Goal: Information Seeking & Learning: Find specific fact

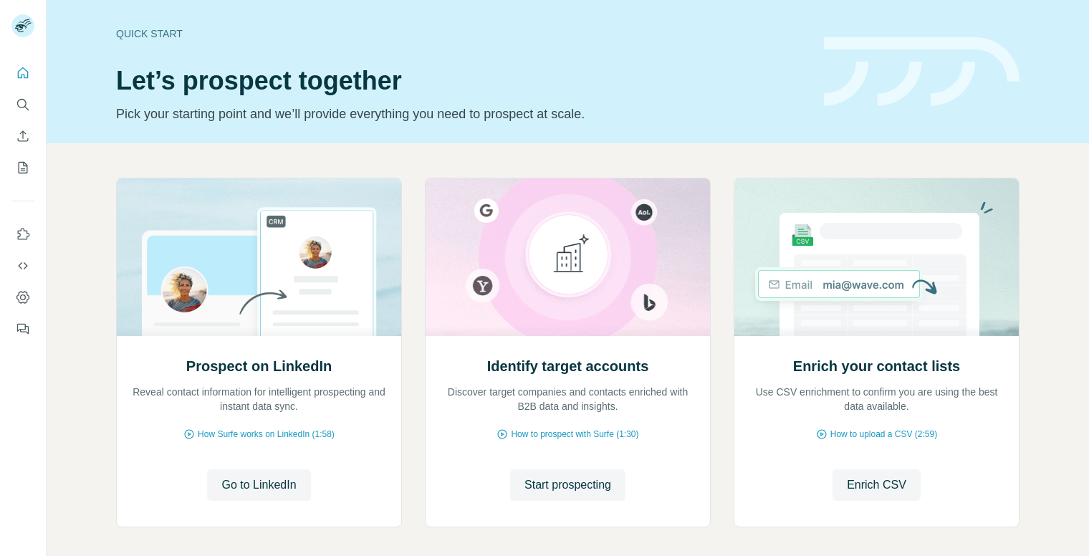
click at [85, 226] on div "Prospect on LinkedIn Reveal contact information for intelligent prospecting and…" at bounding box center [568, 381] width 1043 height 476
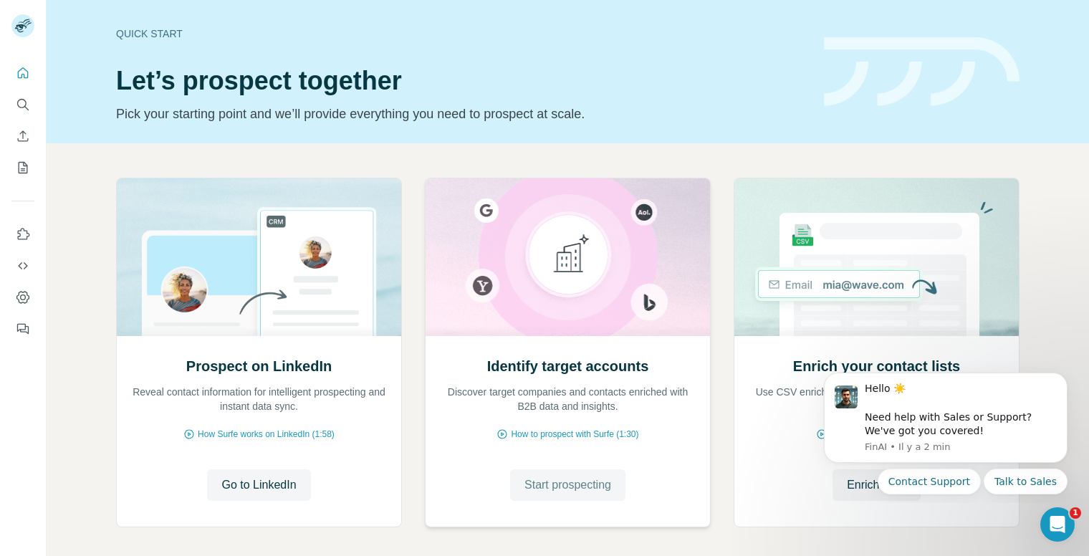
drag, startPoint x: 581, startPoint y: 487, endPoint x: 545, endPoint y: 476, distance: 37.6
click at [581, 487] on span "Start prospecting" at bounding box center [568, 485] width 87 height 17
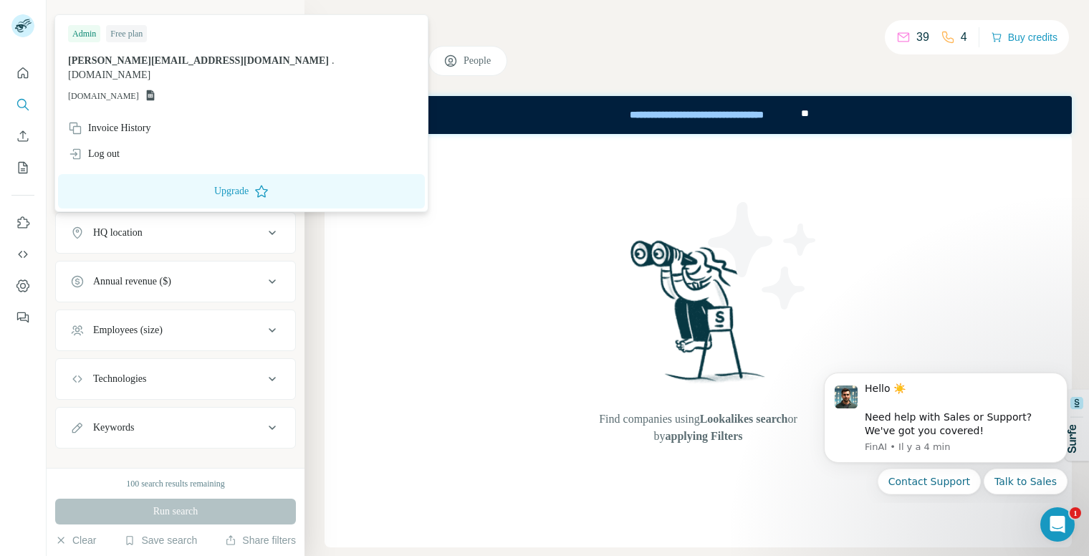
click at [24, 32] on img at bounding box center [22, 25] width 23 height 23
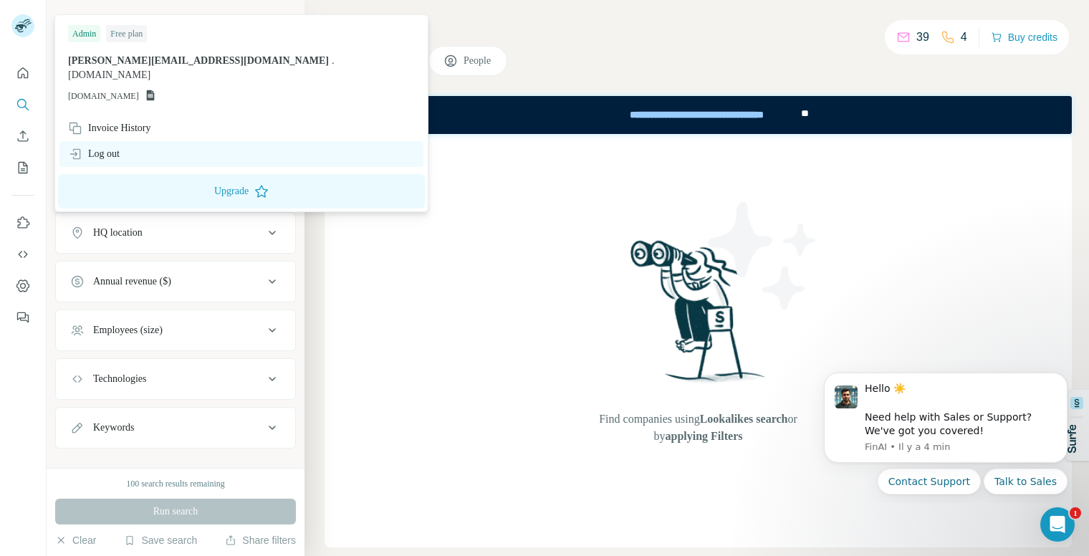
click at [112, 147] on div "Log out" at bounding box center [94, 154] width 52 height 14
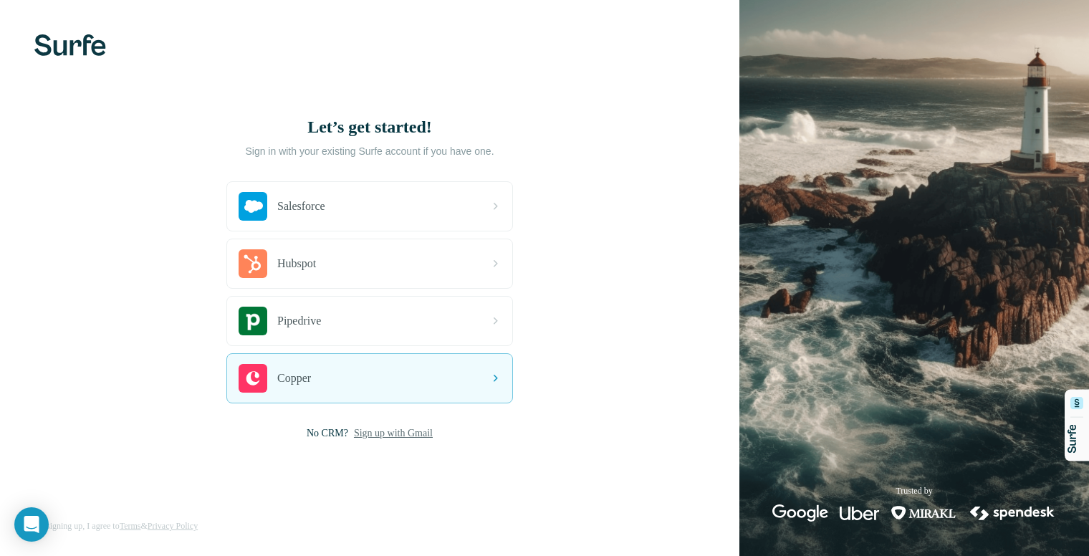
click at [376, 438] on span "Sign up with Gmail" at bounding box center [393, 433] width 79 height 14
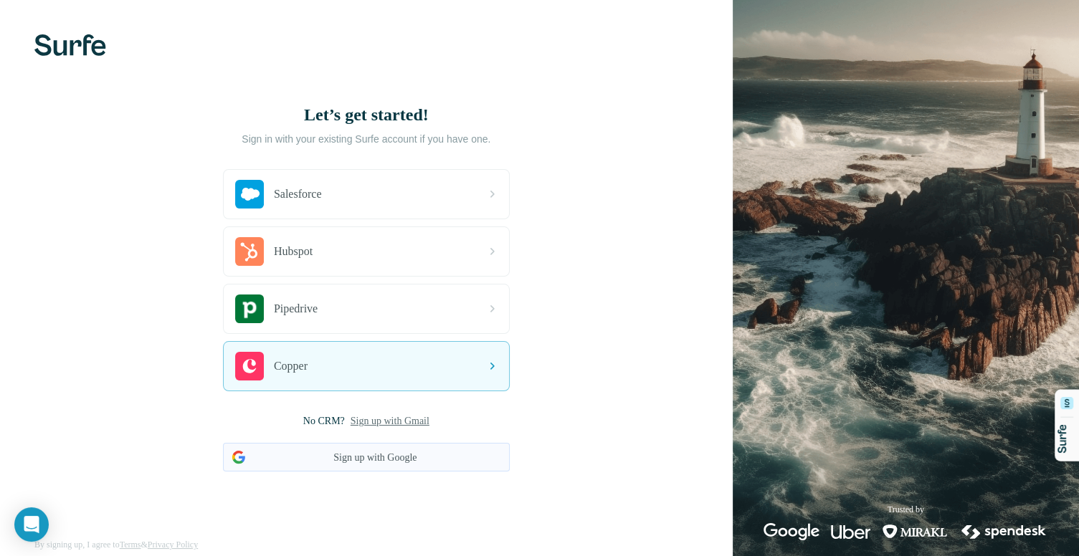
click at [364, 457] on button "Sign up with Google" at bounding box center [366, 457] width 287 height 29
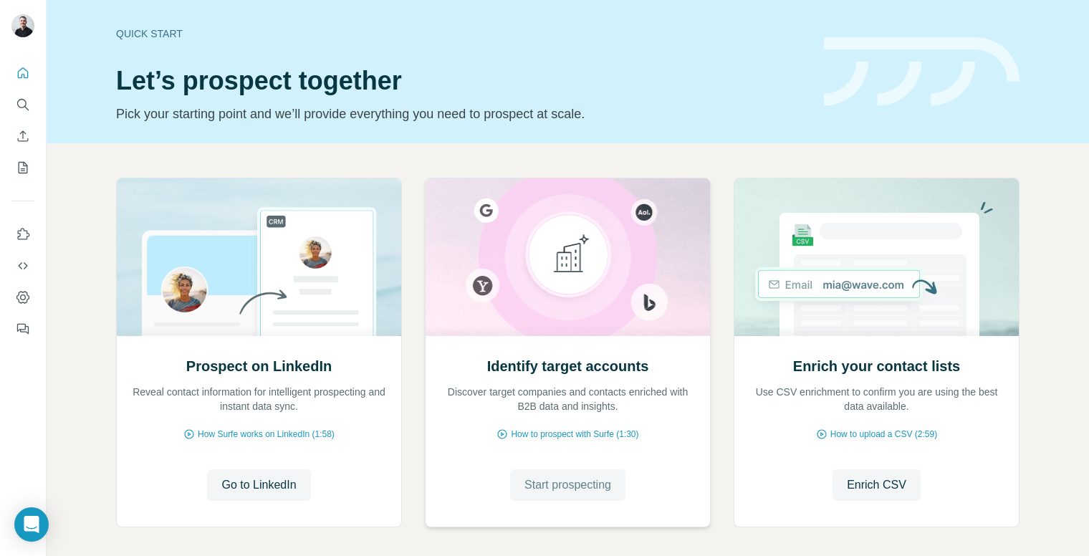
click at [577, 484] on span "Start prospecting" at bounding box center [568, 485] width 87 height 17
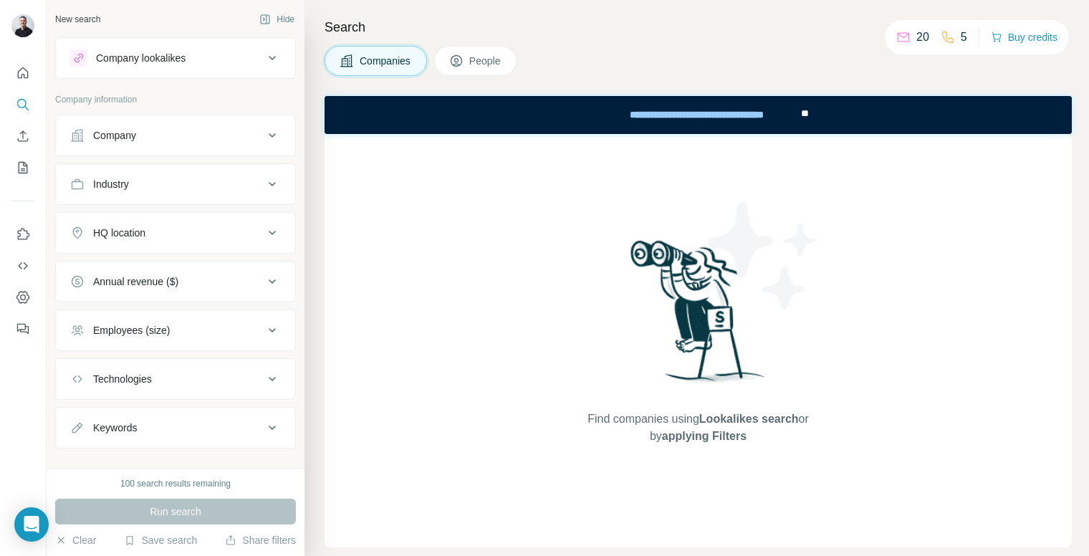
click at [211, 60] on div "Company lookalikes" at bounding box center [167, 57] width 194 height 17
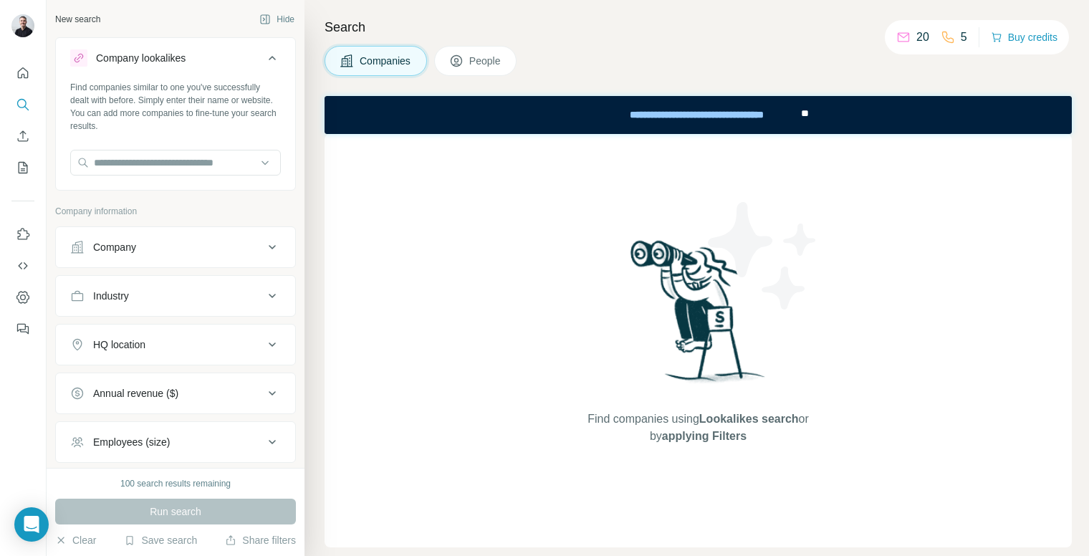
click at [267, 57] on icon at bounding box center [272, 57] width 17 height 17
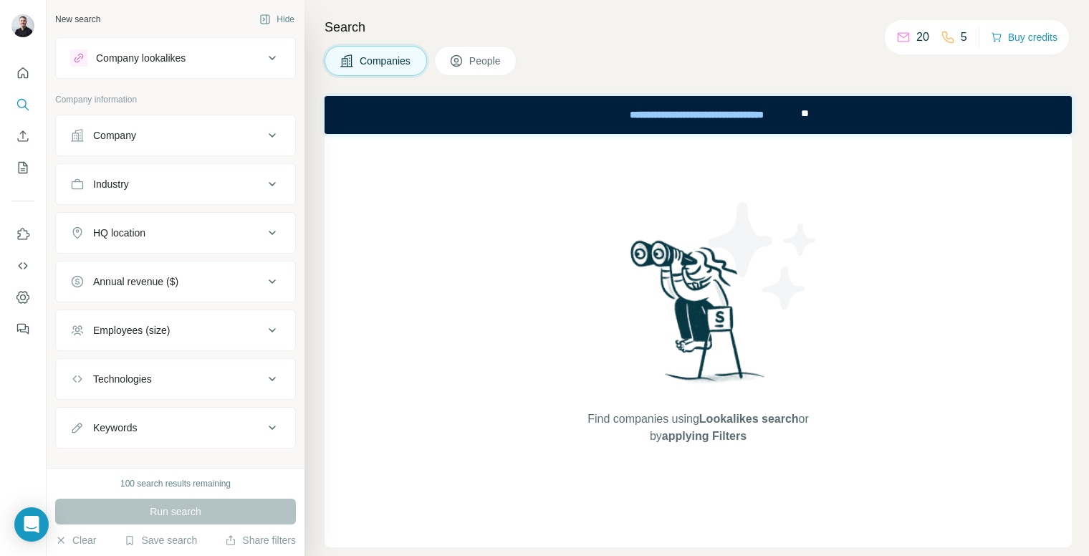
click at [476, 57] on span "People" at bounding box center [485, 61] width 33 height 14
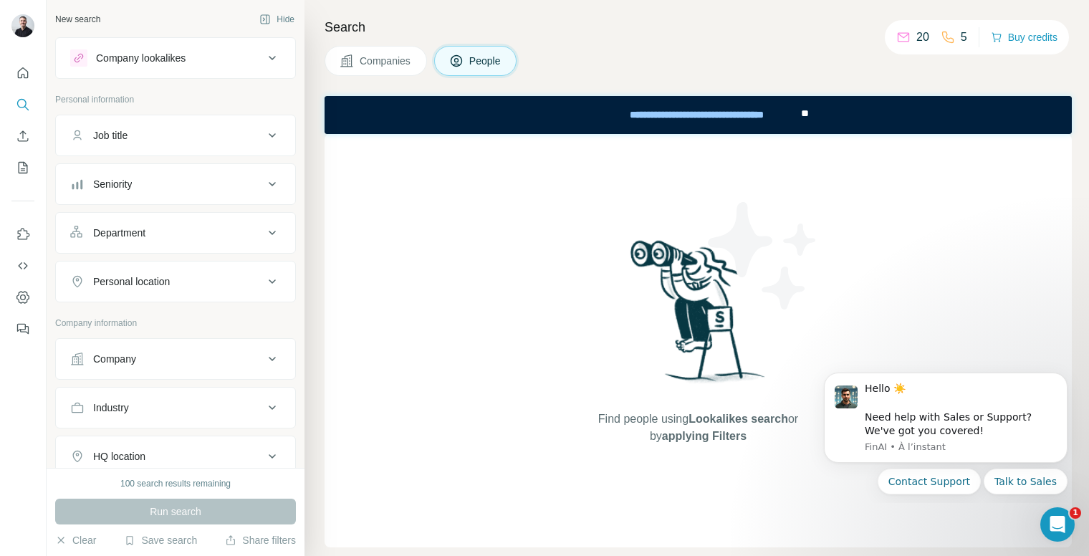
click at [219, 132] on div "Job title" at bounding box center [167, 135] width 194 height 14
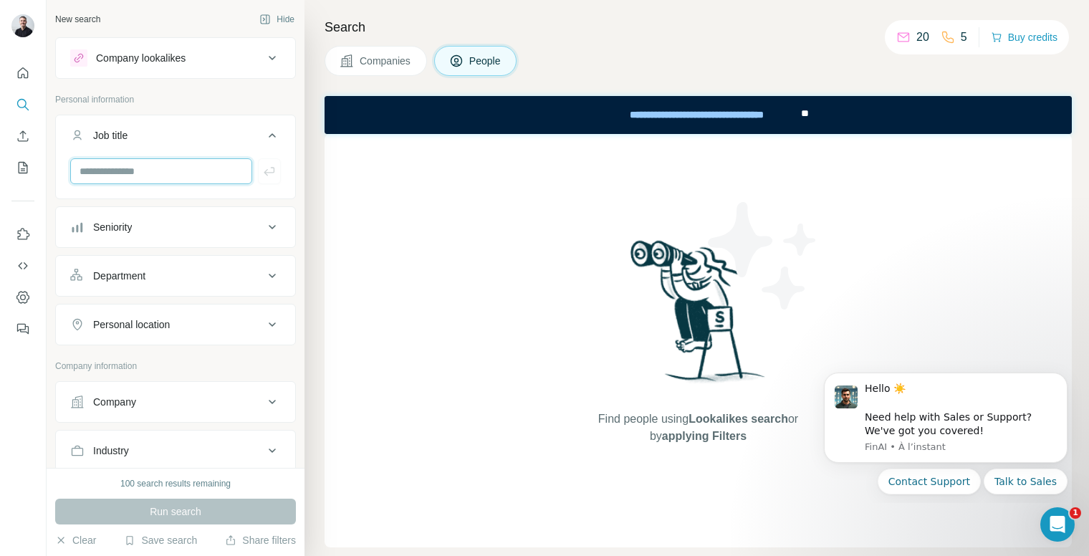
click at [179, 178] on input "text" at bounding box center [161, 171] width 182 height 26
type input "*"
type input "**********"
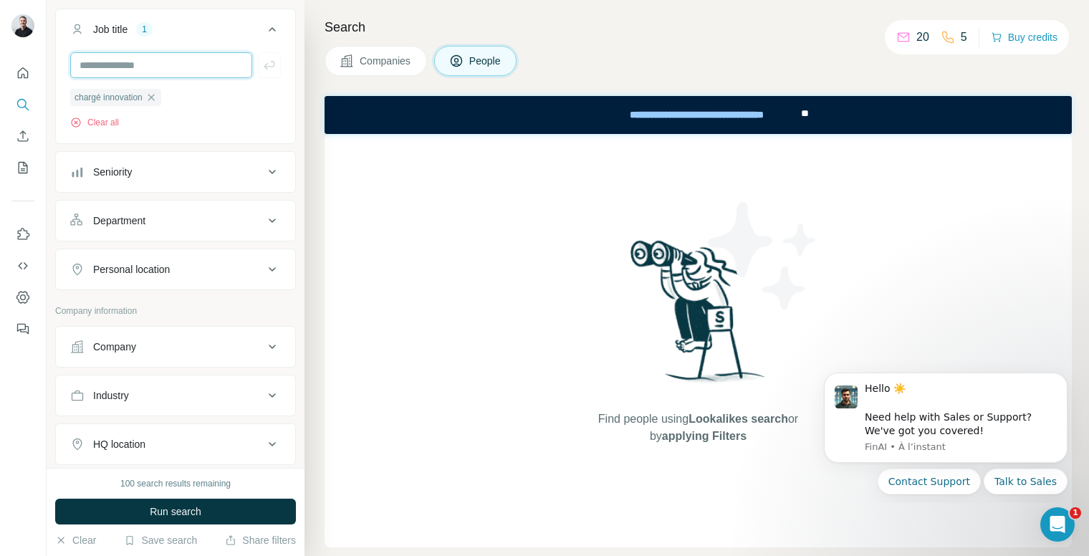
scroll to position [215, 0]
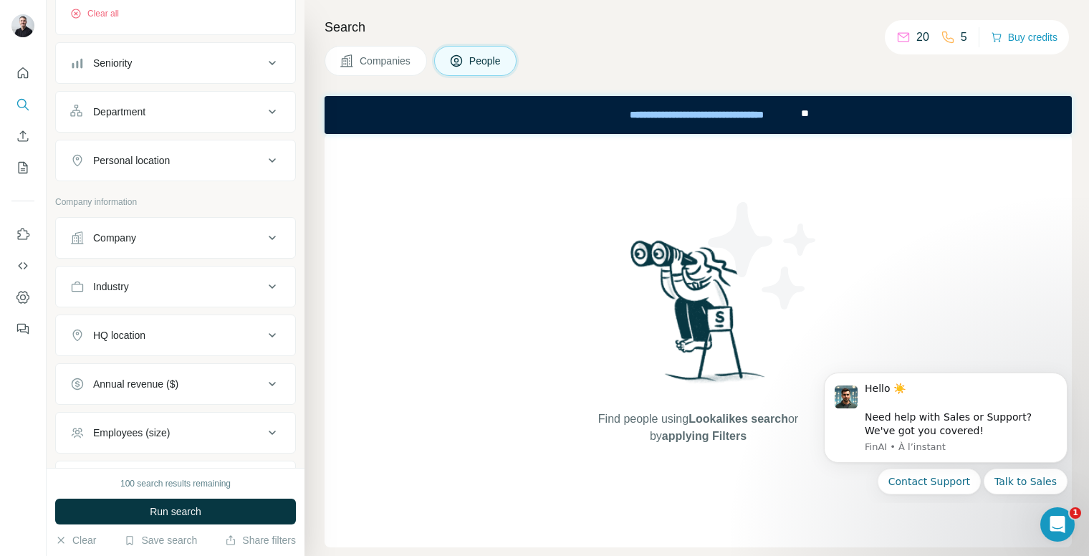
click at [184, 248] on button "Company" at bounding box center [175, 238] width 239 height 34
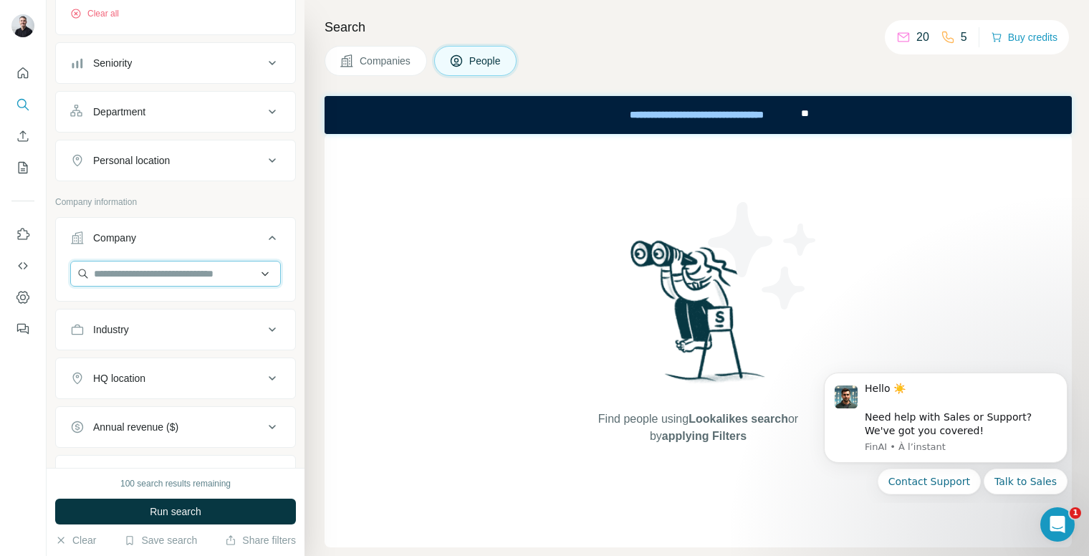
click at [144, 272] on input "text" at bounding box center [175, 274] width 211 height 26
drag, startPoint x: 158, startPoint y: 272, endPoint x: 105, endPoint y: 272, distance: 53.0
click at [105, 272] on input "********" at bounding box center [175, 274] width 211 height 26
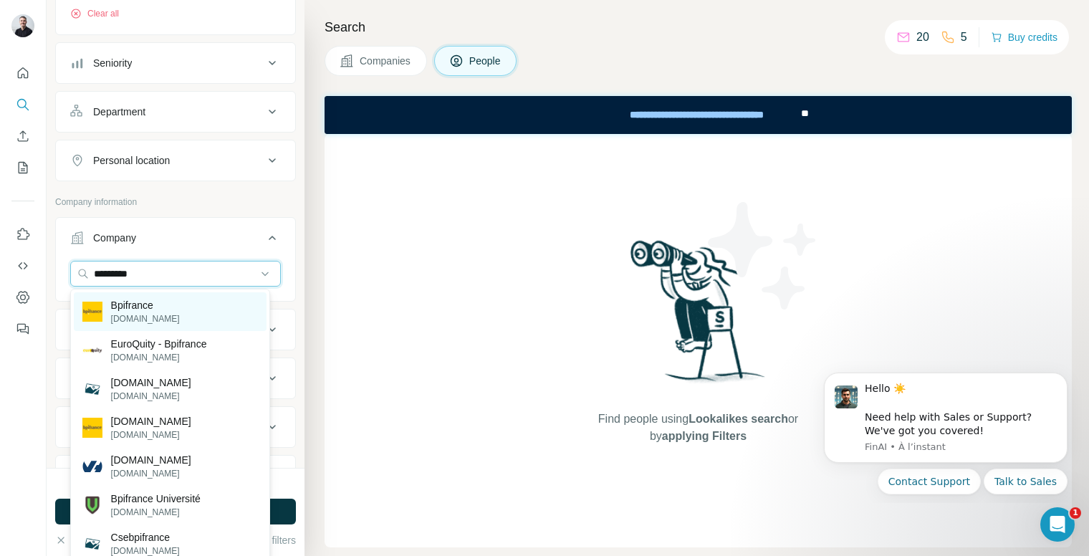
type input "*********"
click at [155, 305] on p "Bpifrance" at bounding box center [145, 305] width 69 height 14
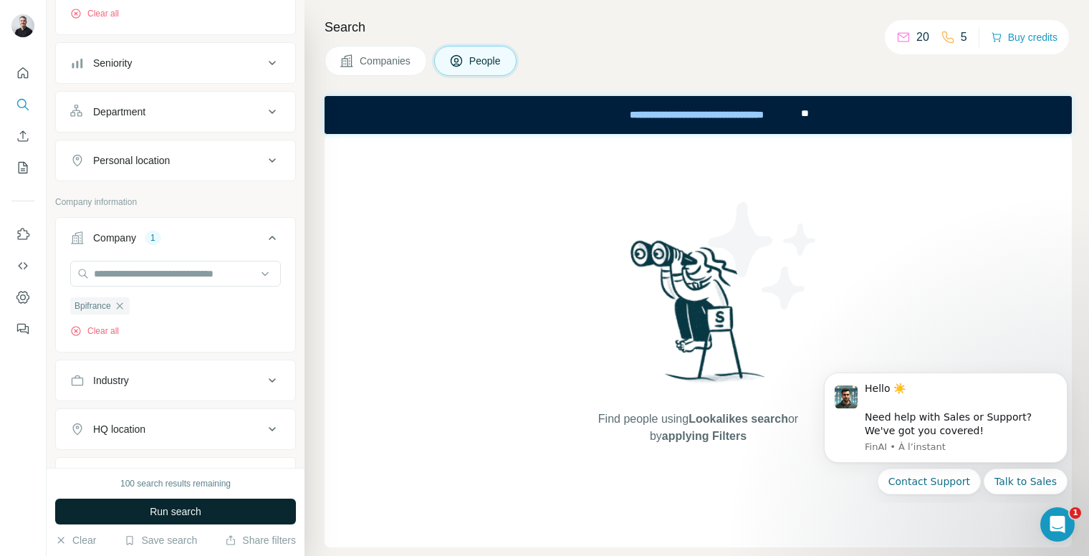
click at [190, 511] on span "Run search" at bounding box center [176, 512] width 52 height 14
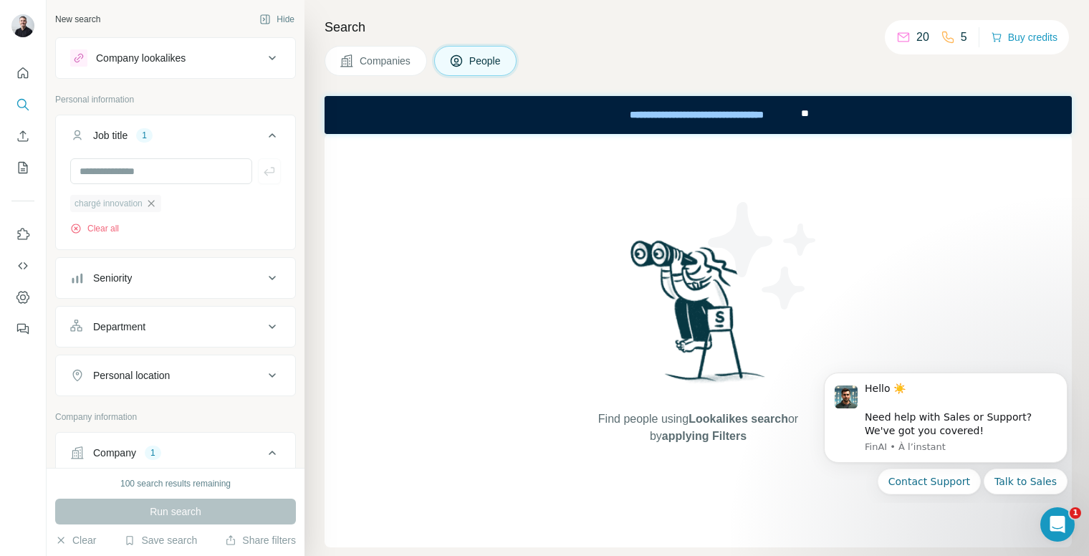
click at [155, 202] on icon "button" at bounding box center [150, 203] width 11 height 11
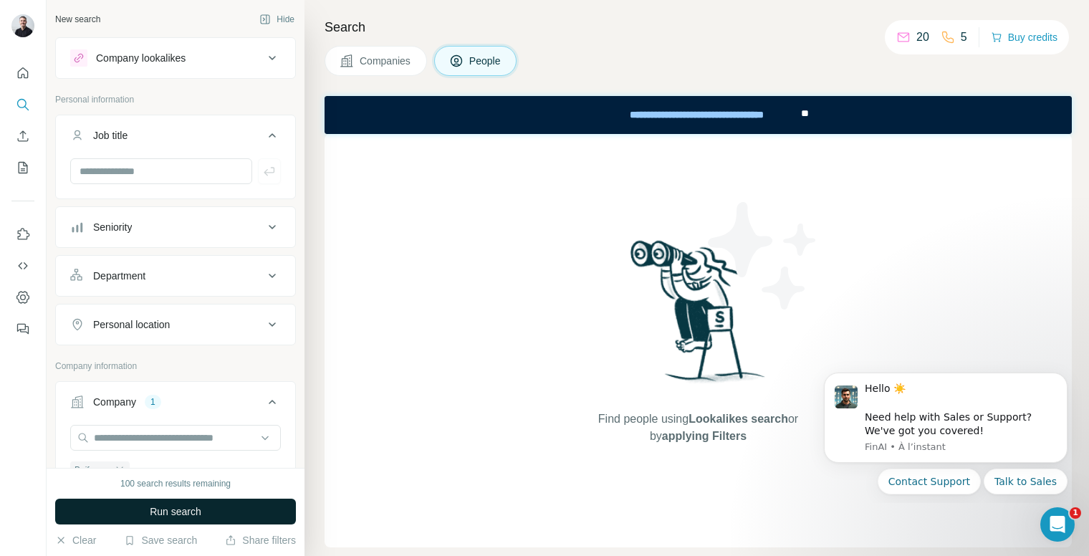
click at [192, 515] on span "Run search" at bounding box center [176, 512] width 52 height 14
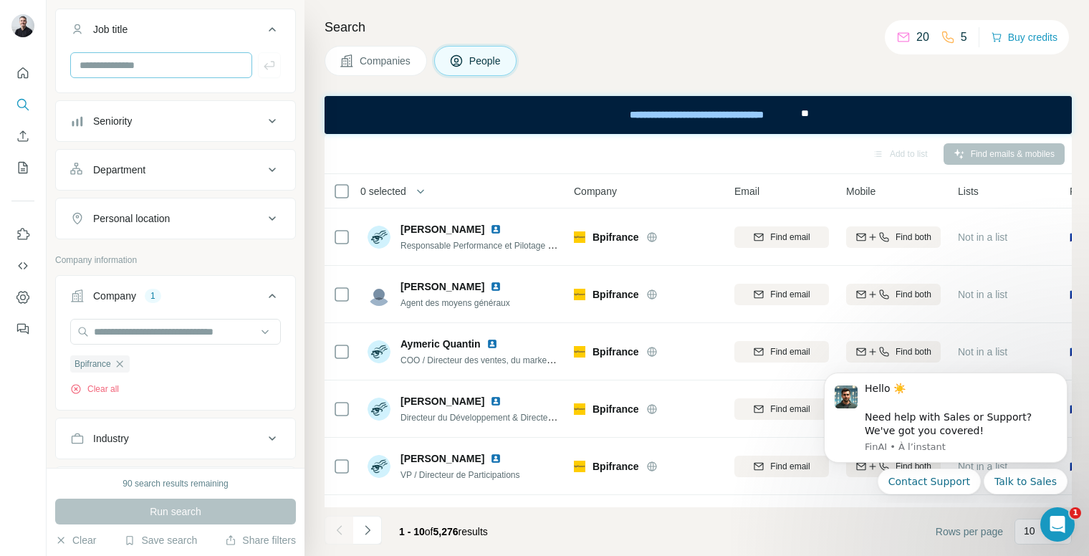
scroll to position [72, 0]
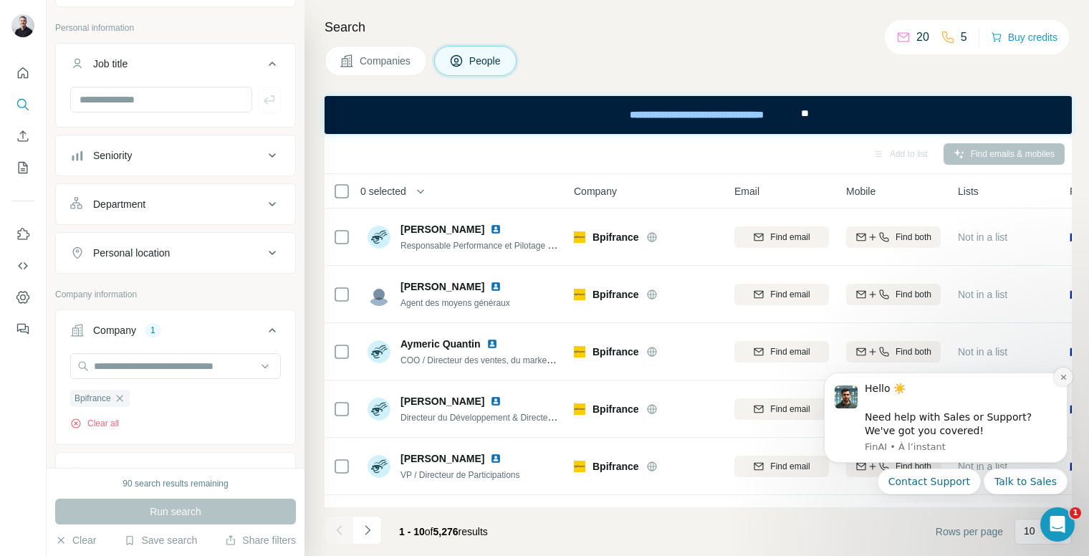
click at [1066, 376] on icon "Dismiss notification" at bounding box center [1064, 377] width 8 height 8
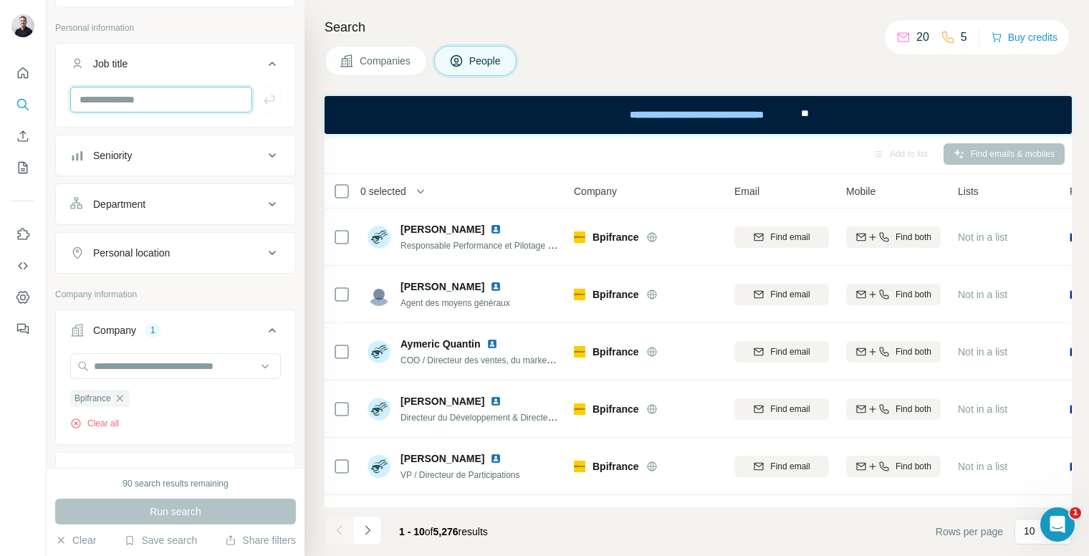
click at [161, 97] on input "text" at bounding box center [161, 100] width 182 height 26
type input "**********"
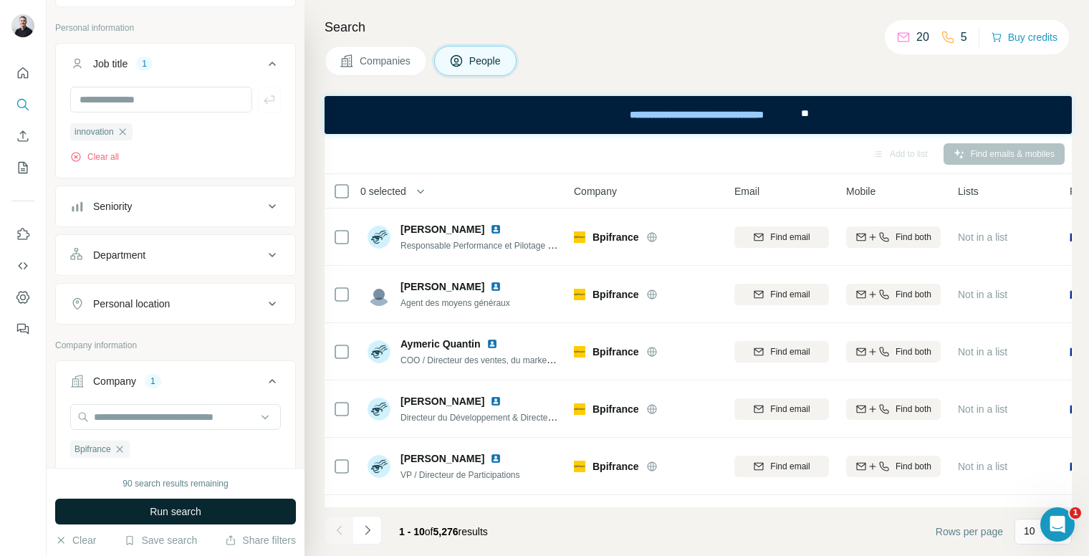
click at [183, 509] on span "Run search" at bounding box center [176, 512] width 52 height 14
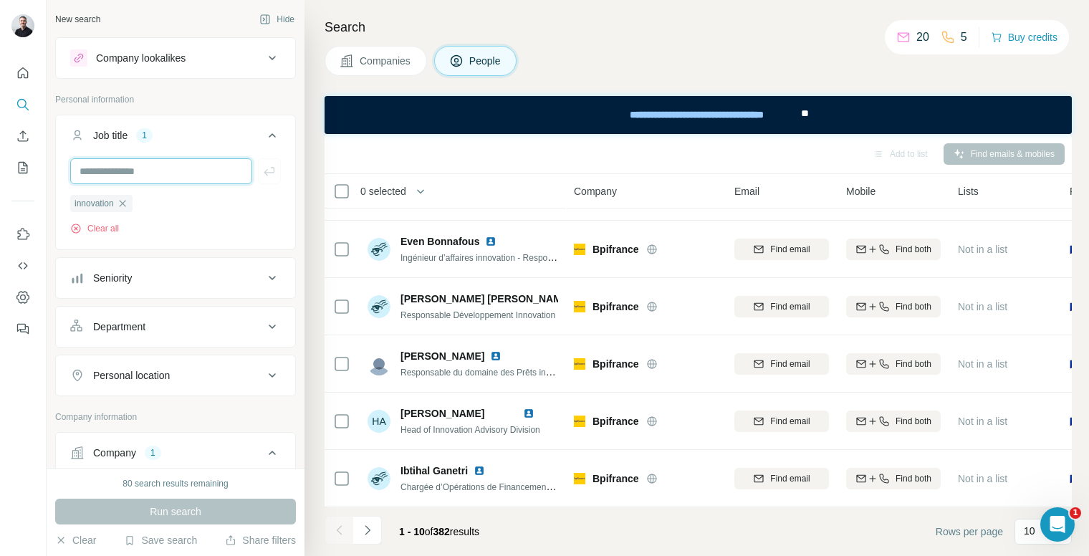
click at [158, 168] on input "text" at bounding box center [161, 171] width 182 height 26
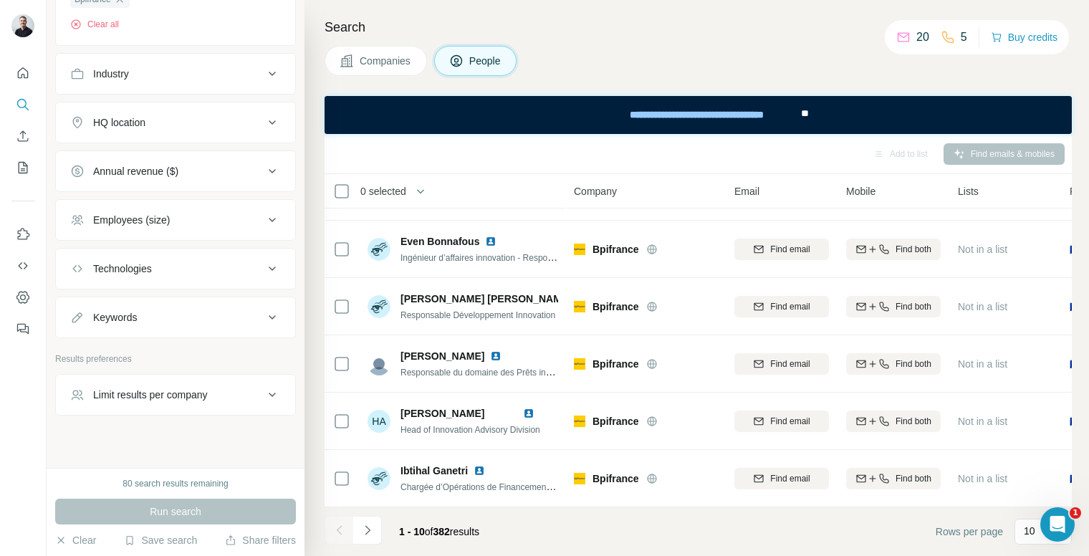
scroll to position [532, 0]
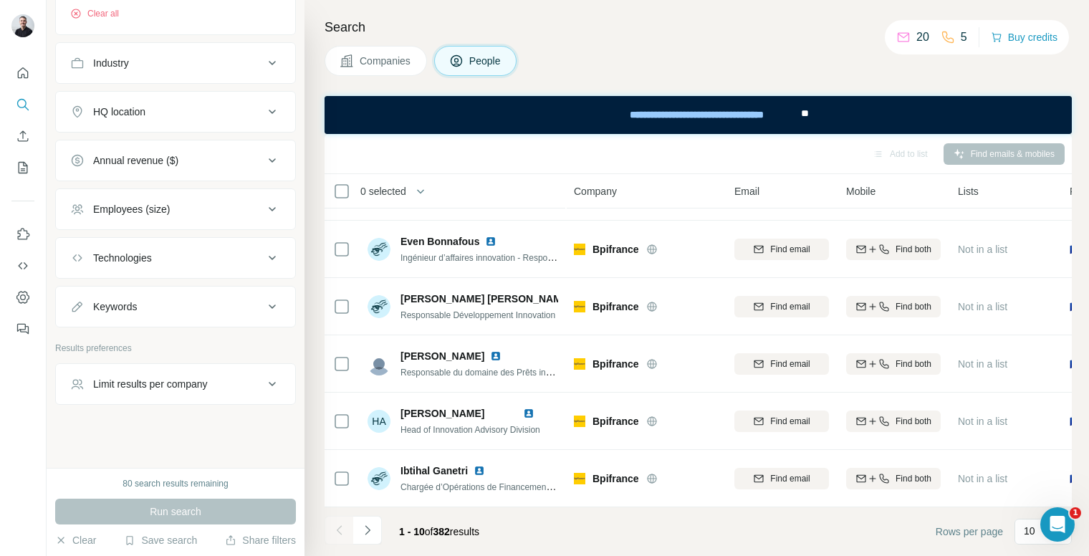
type input "******"
click at [192, 437] on div "New search Hide Company lookalikes Personal information Job title 1 ****** inno…" at bounding box center [176, 234] width 258 height 468
drag, startPoint x: 186, startPoint y: 517, endPoint x: 169, endPoint y: 390, distance: 128.0
click at [186, 517] on div "Run search" at bounding box center [175, 512] width 241 height 26
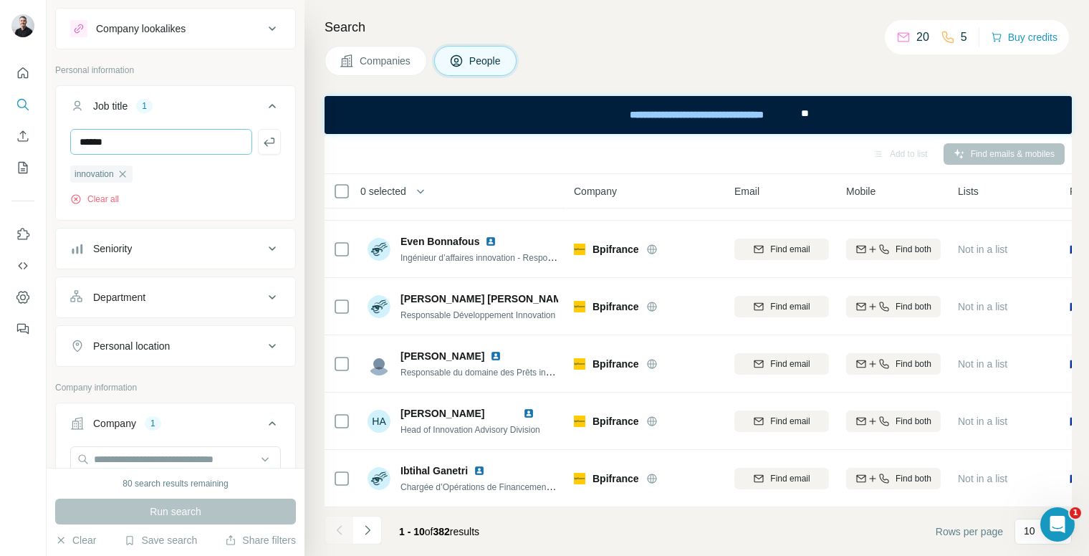
scroll to position [0, 0]
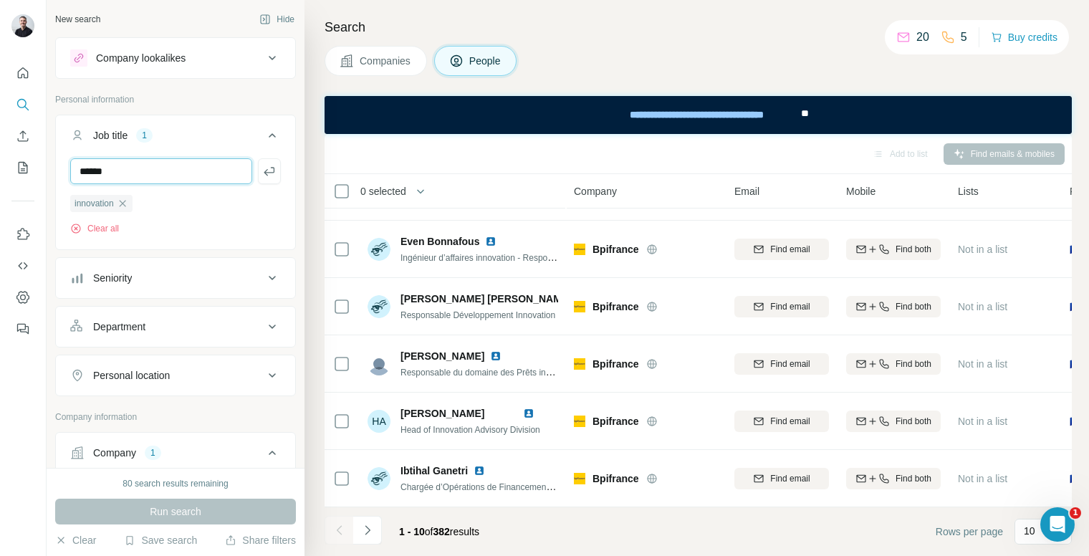
click at [149, 180] on input "******" at bounding box center [161, 171] width 182 height 26
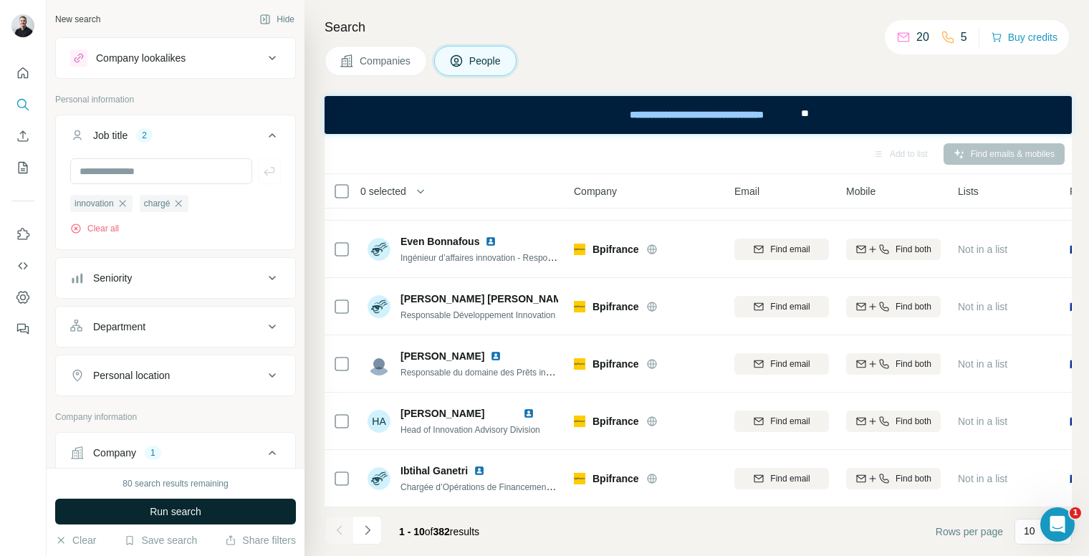
click at [214, 507] on button "Run search" at bounding box center [175, 512] width 241 height 26
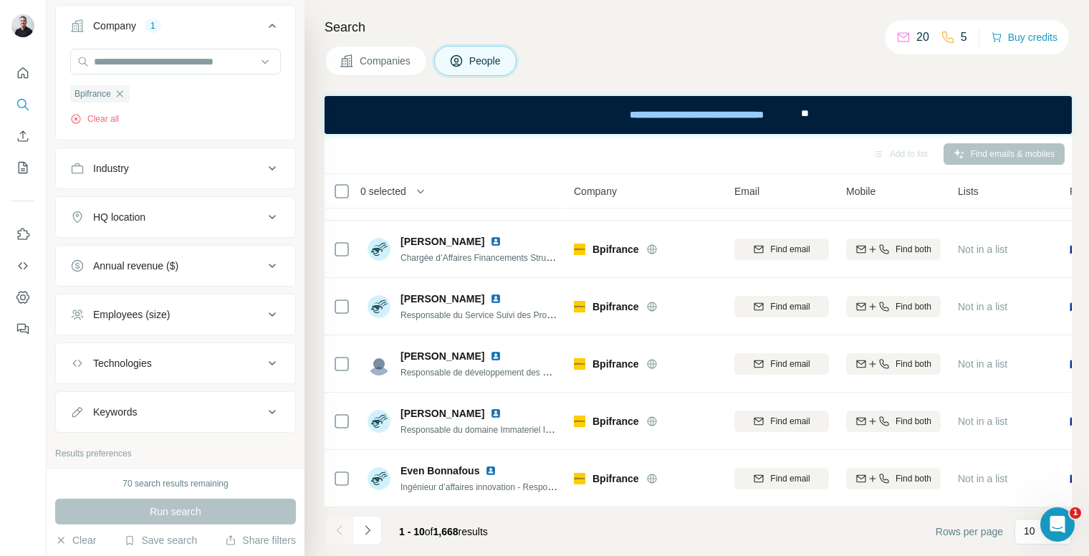
scroll to position [430, 0]
click at [205, 216] on div "HQ location" at bounding box center [167, 214] width 194 height 14
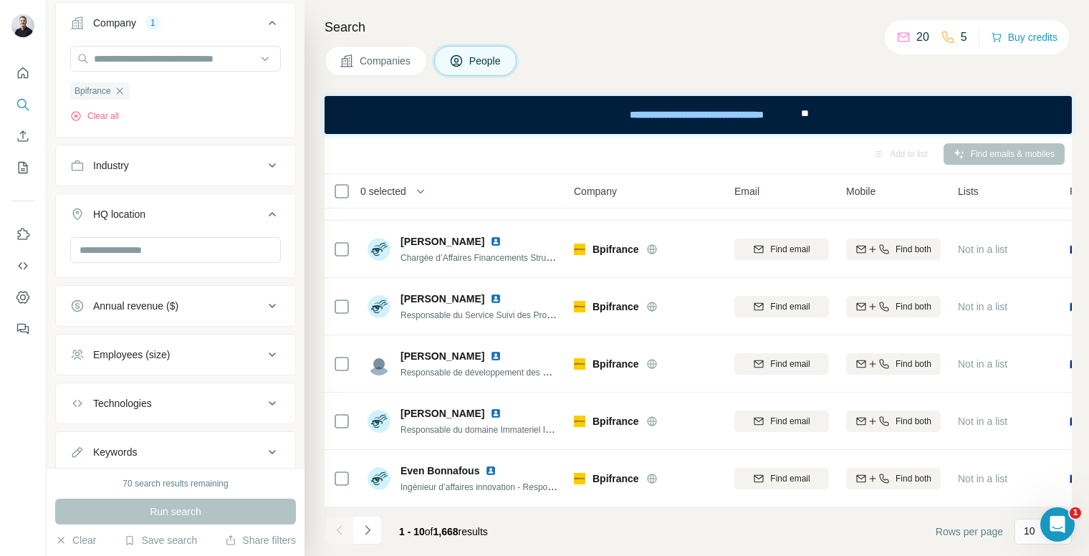
click at [205, 216] on div "HQ location" at bounding box center [167, 214] width 194 height 14
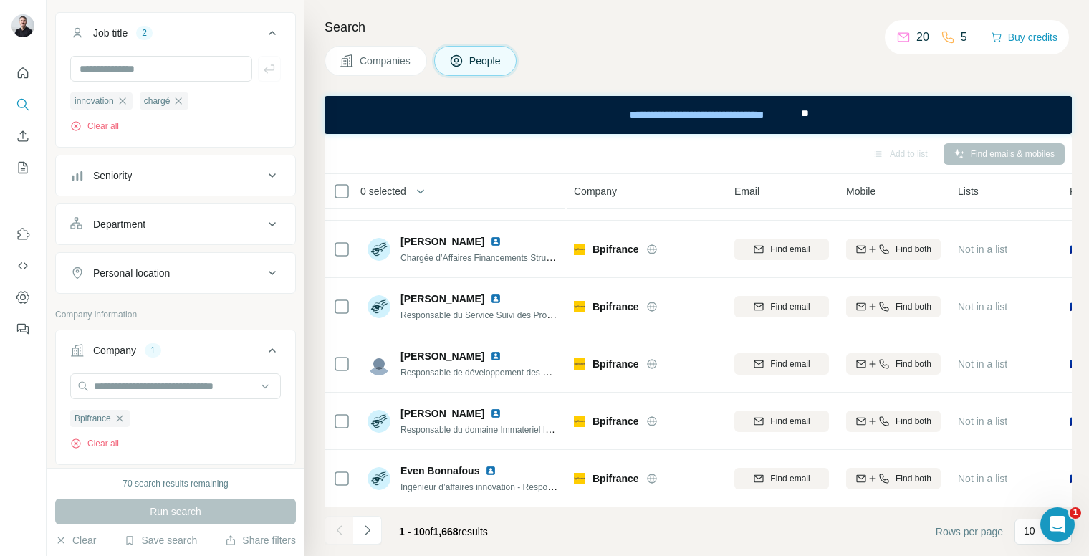
scroll to position [31, 0]
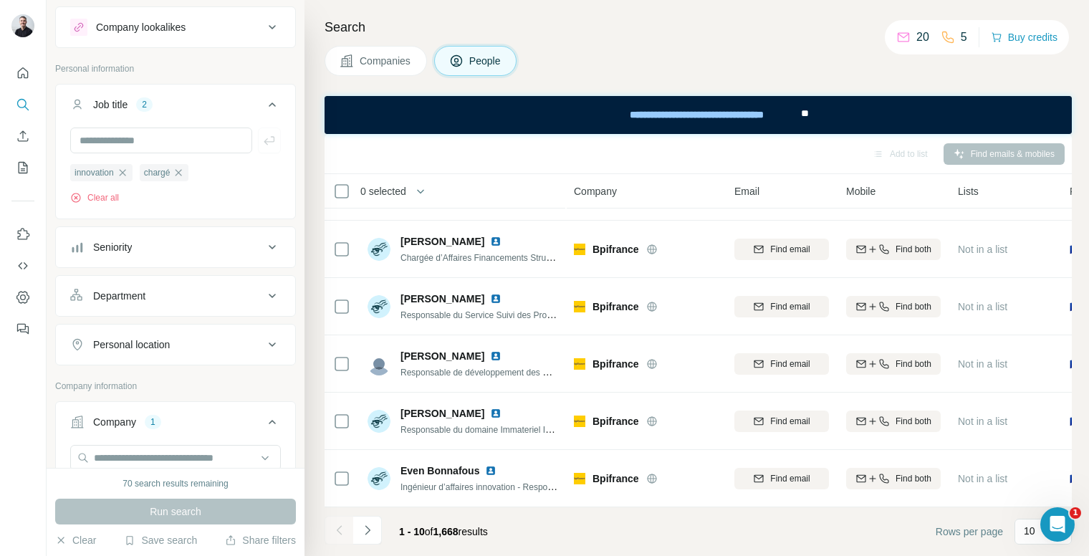
click at [176, 294] on div "Department" at bounding box center [167, 296] width 194 height 14
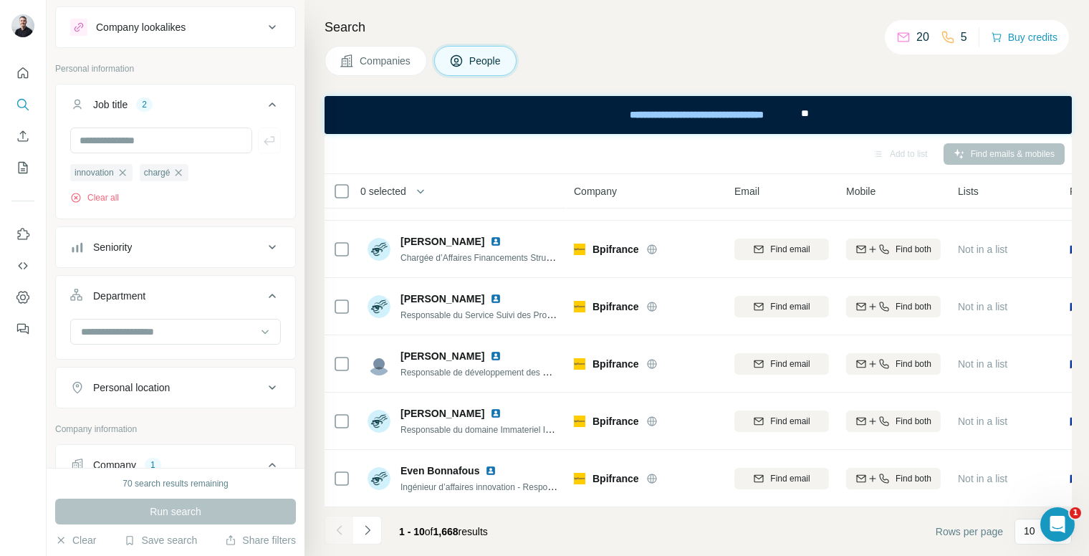
click at [181, 289] on div "Department" at bounding box center [167, 296] width 194 height 14
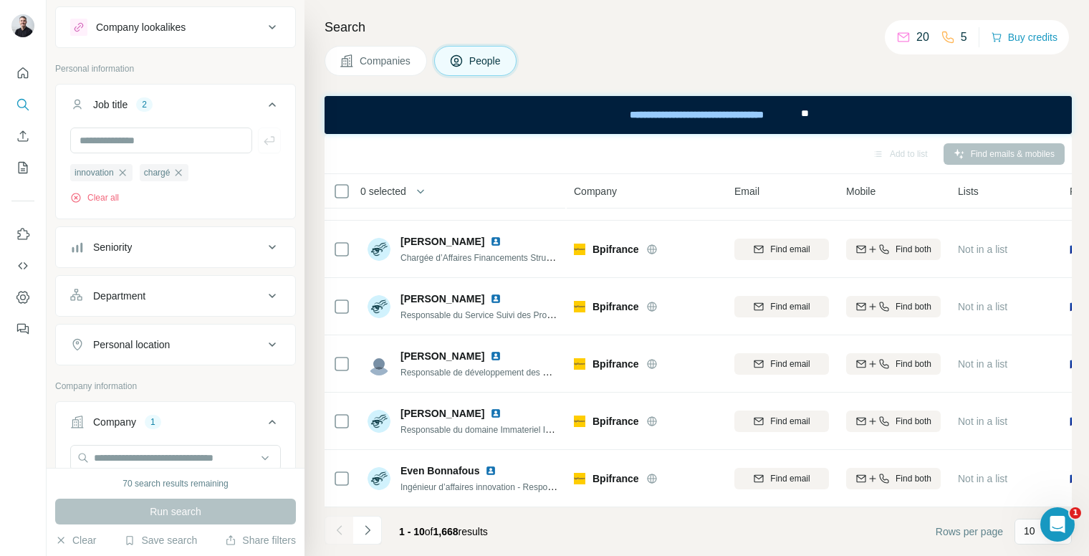
click at [168, 350] on div "Personal location" at bounding box center [131, 345] width 77 height 14
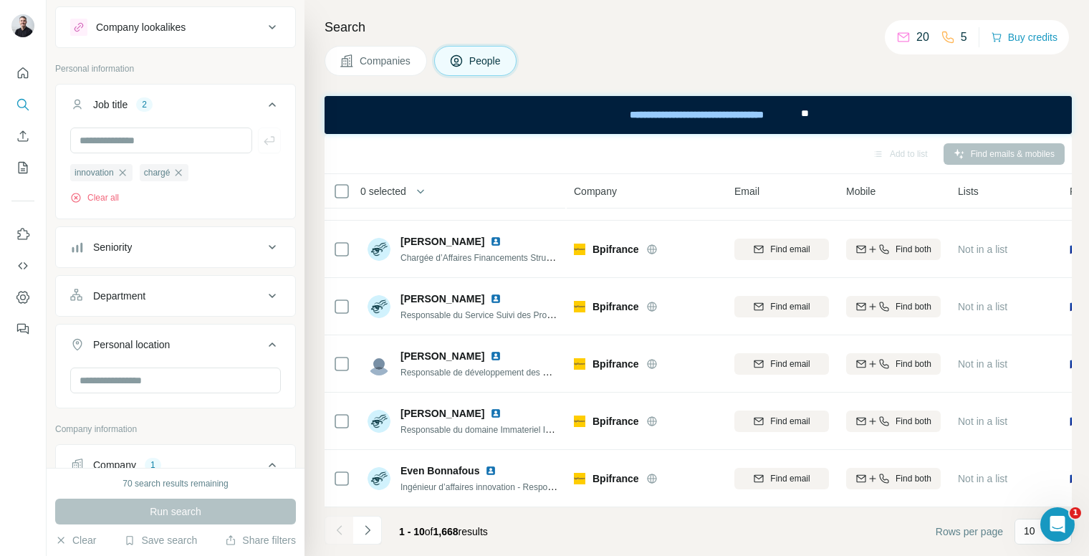
click at [174, 397] on div at bounding box center [175, 386] width 239 height 37
click at [181, 378] on input "text" at bounding box center [175, 381] width 211 height 26
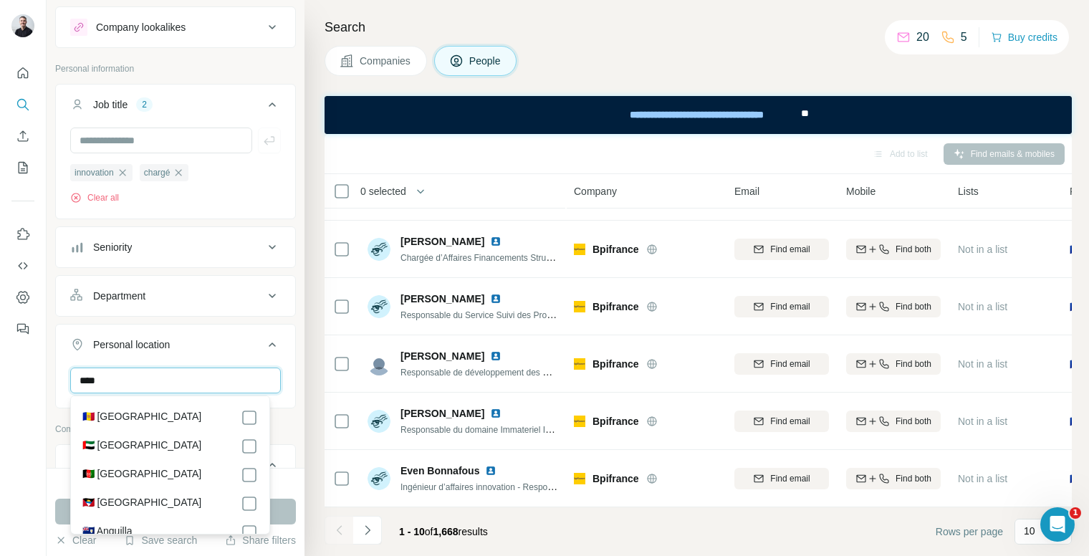
type input "*****"
click at [284, 201] on div "innovation chargé Clear all" at bounding box center [175, 172] width 239 height 88
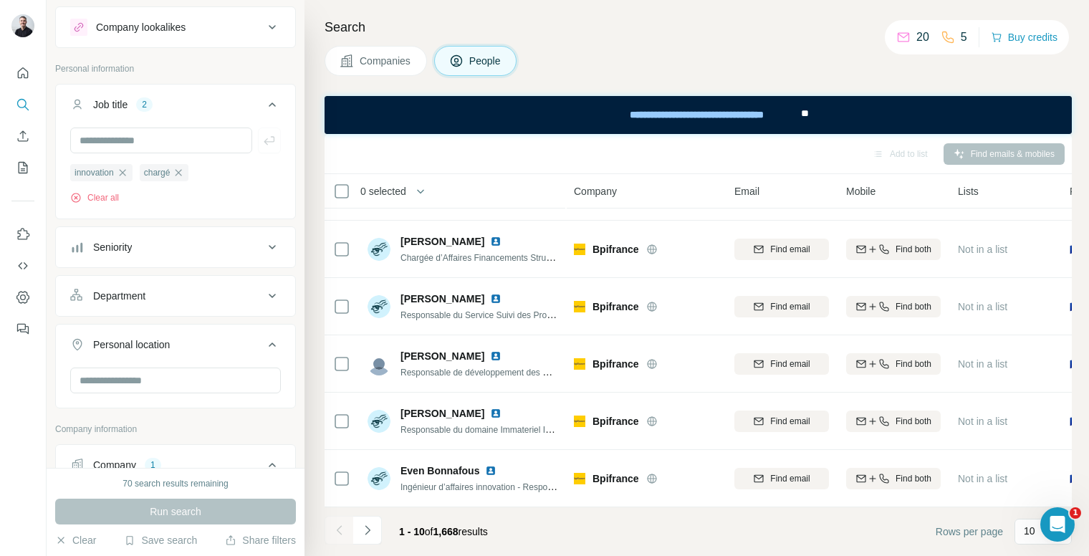
scroll to position [0, 0]
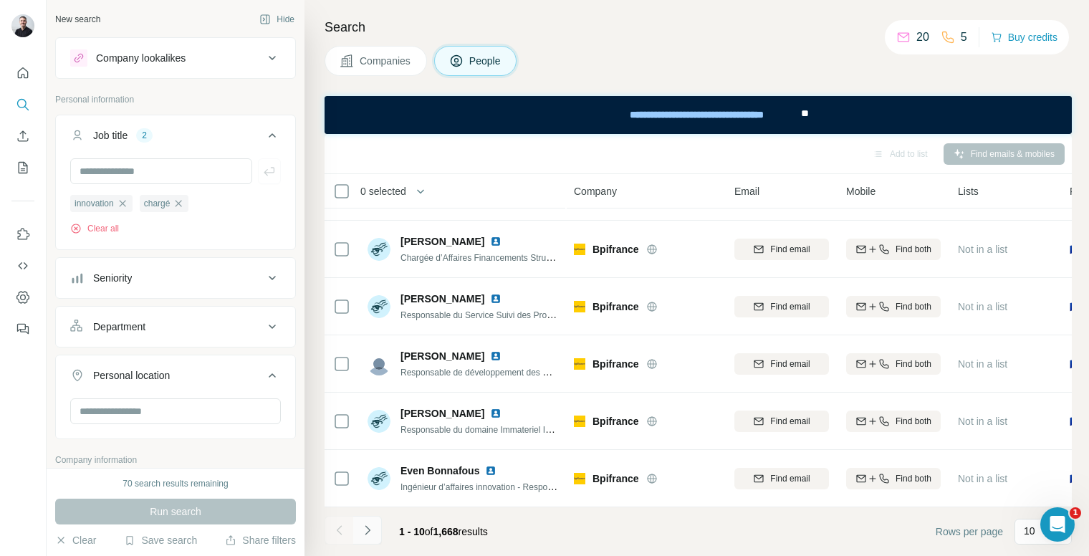
click at [366, 527] on icon "Navigate to next page" at bounding box center [367, 530] width 14 height 14
click at [367, 532] on icon "Navigate to next page" at bounding box center [367, 529] width 5 height 9
